Goal: Navigation & Orientation: Find specific page/section

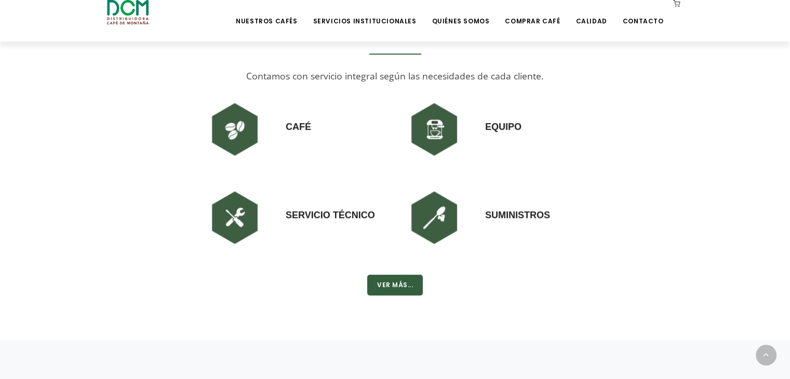
scroll to position [808, 0]
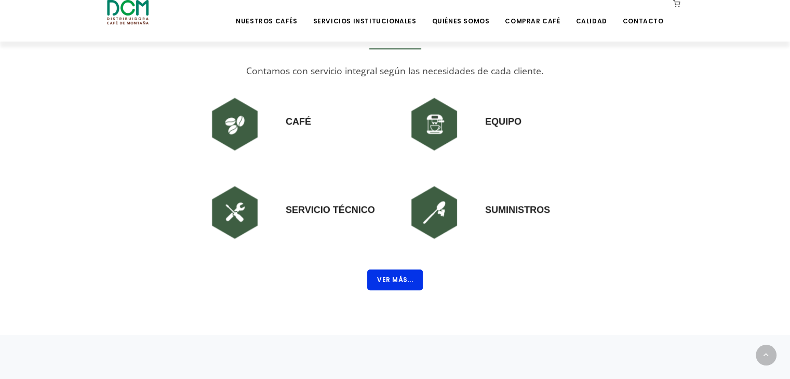
click at [388, 274] on button "Ver Más..." at bounding box center [395, 279] width 56 height 21
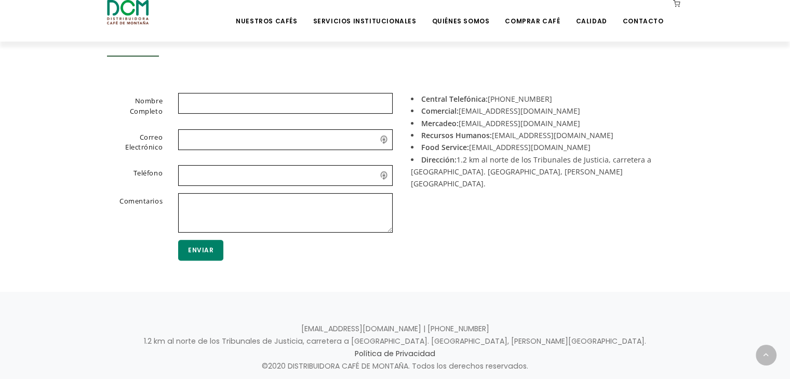
scroll to position [104, 0]
